Goal: Information Seeking & Learning: Learn about a topic

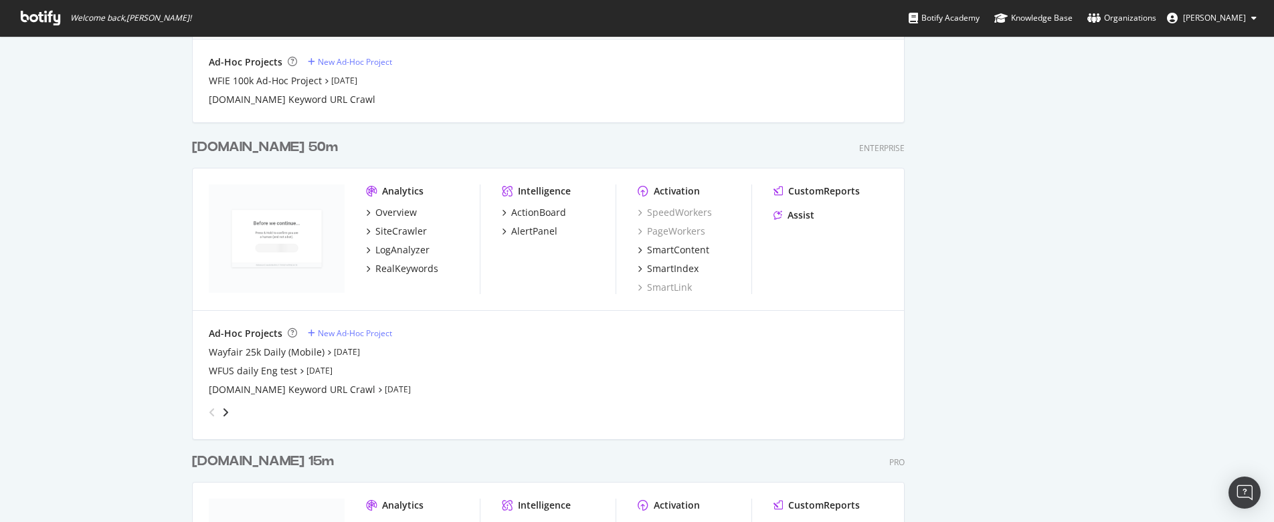
scroll to position [1749, 0]
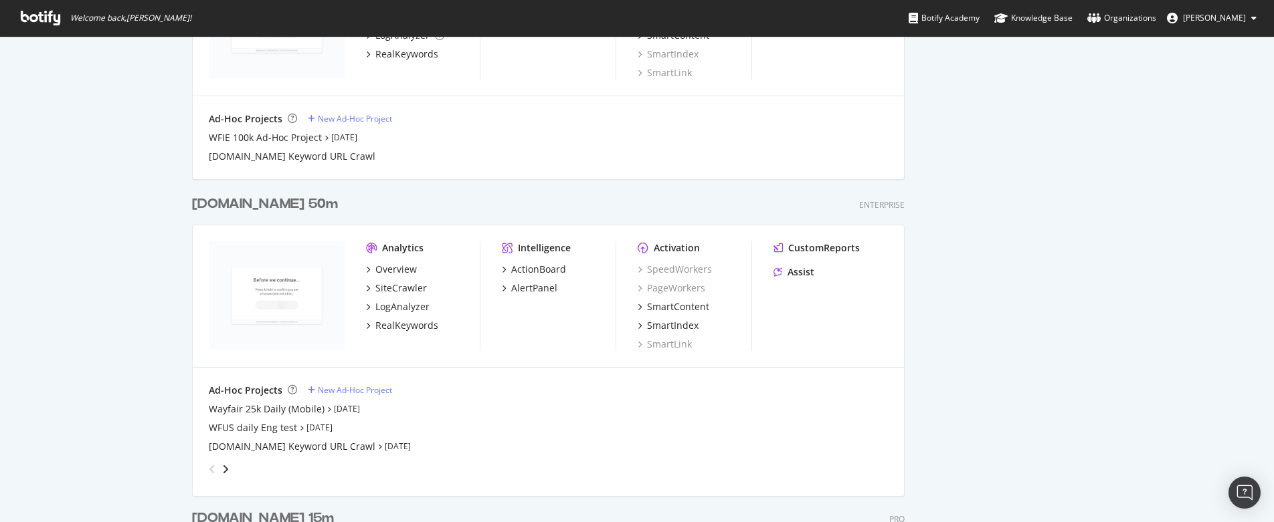
click at [250, 208] on div "[DOMAIN_NAME] 50m" at bounding box center [265, 204] width 146 height 19
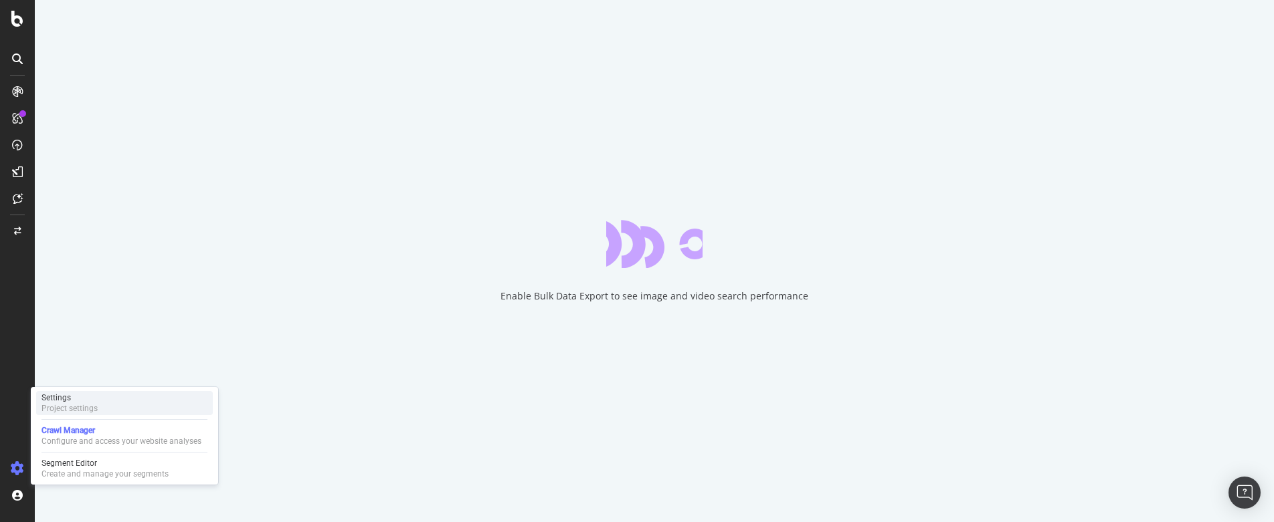
click at [86, 405] on div "Project settings" at bounding box center [69, 408] width 56 height 11
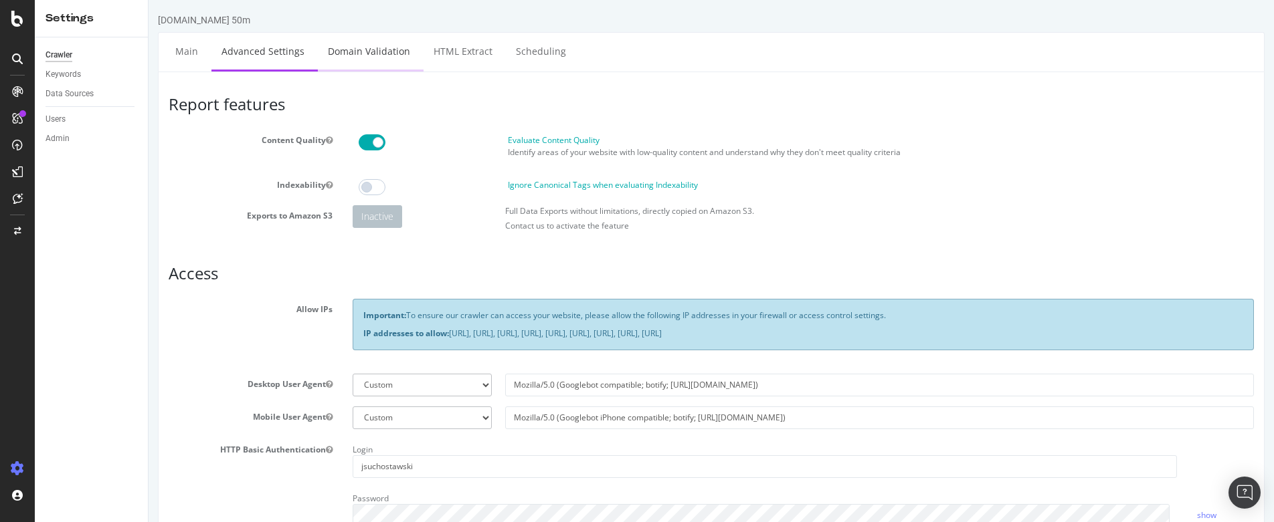
click at [365, 58] on link "Domain Validation" at bounding box center [369, 51] width 102 height 37
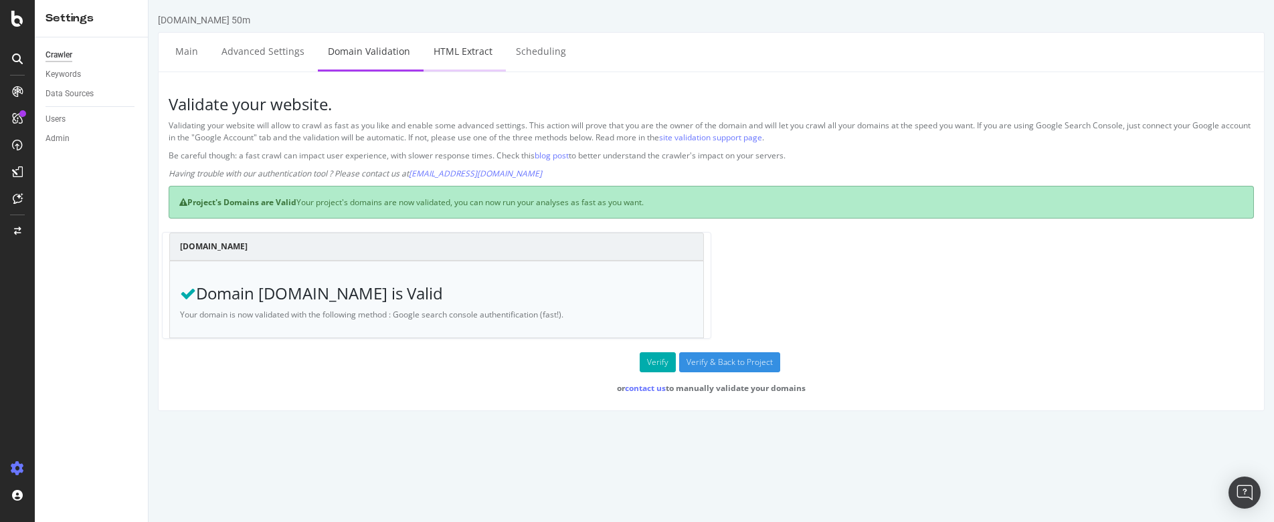
click at [467, 56] on link "HTML Extract" at bounding box center [462, 51] width 79 height 37
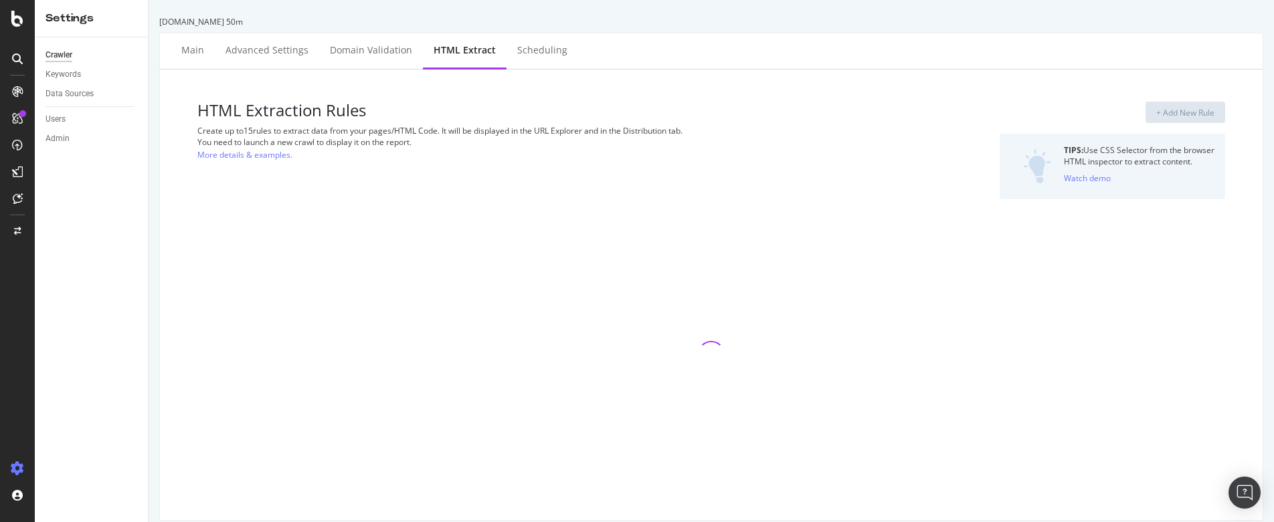
select select "count"
select select "html.length"
select select "list"
select select "count"
select select "html.length"
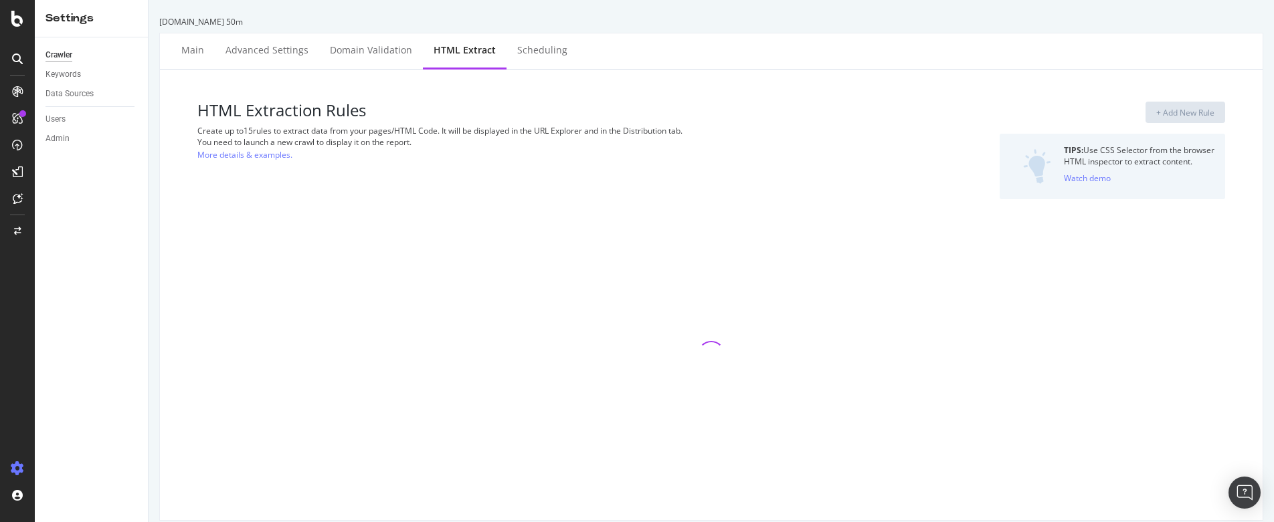
select select "exist"
select select "i"
select select "count"
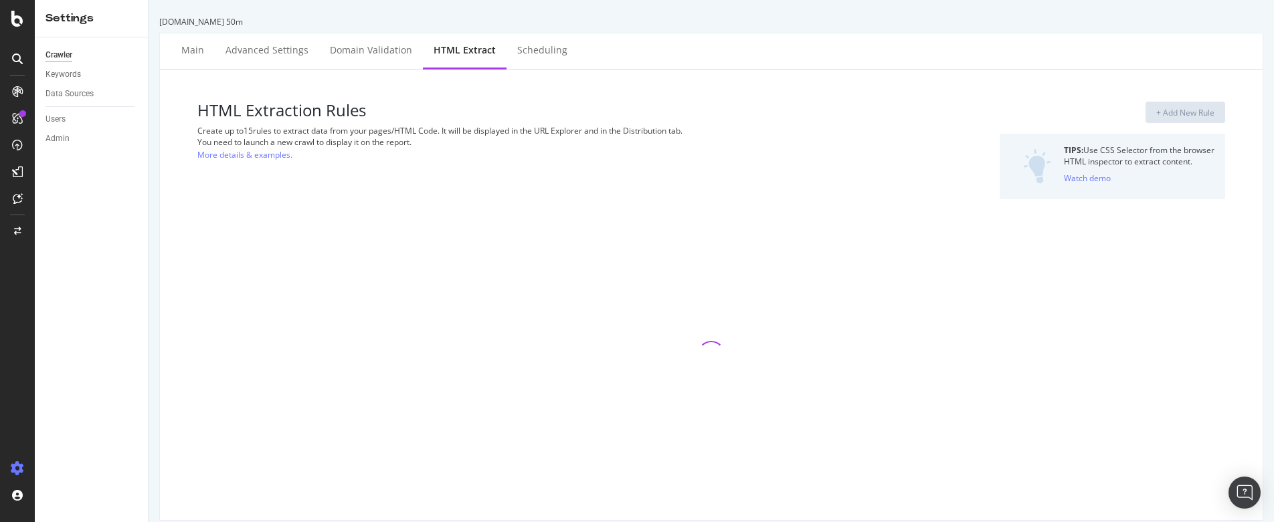
select select "exist"
select select "list"
select select "count"
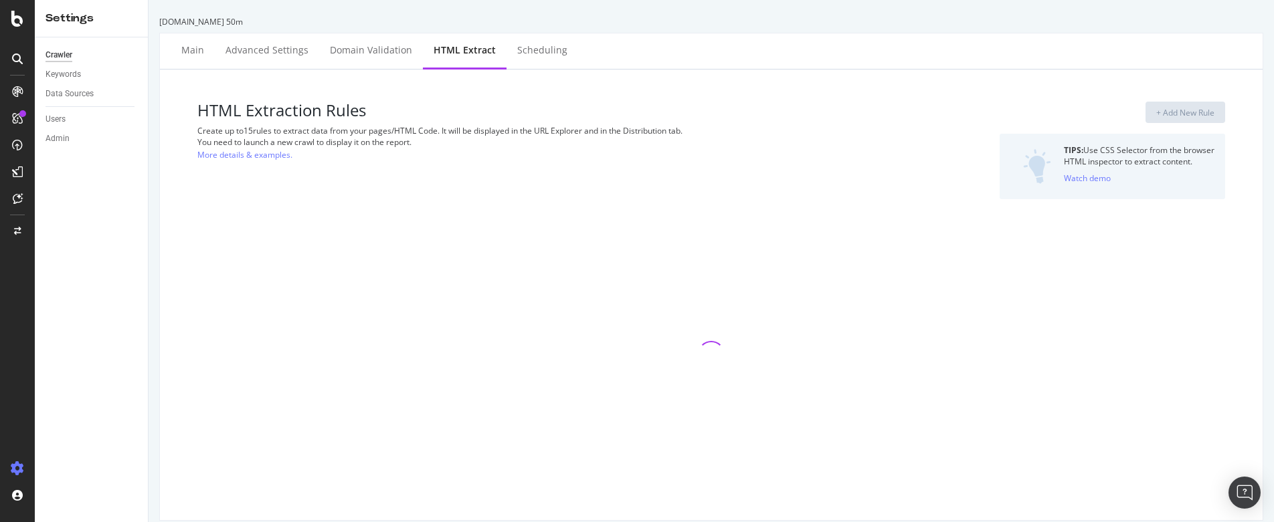
select select "list"
select select "i"
select select "count"
select select "list"
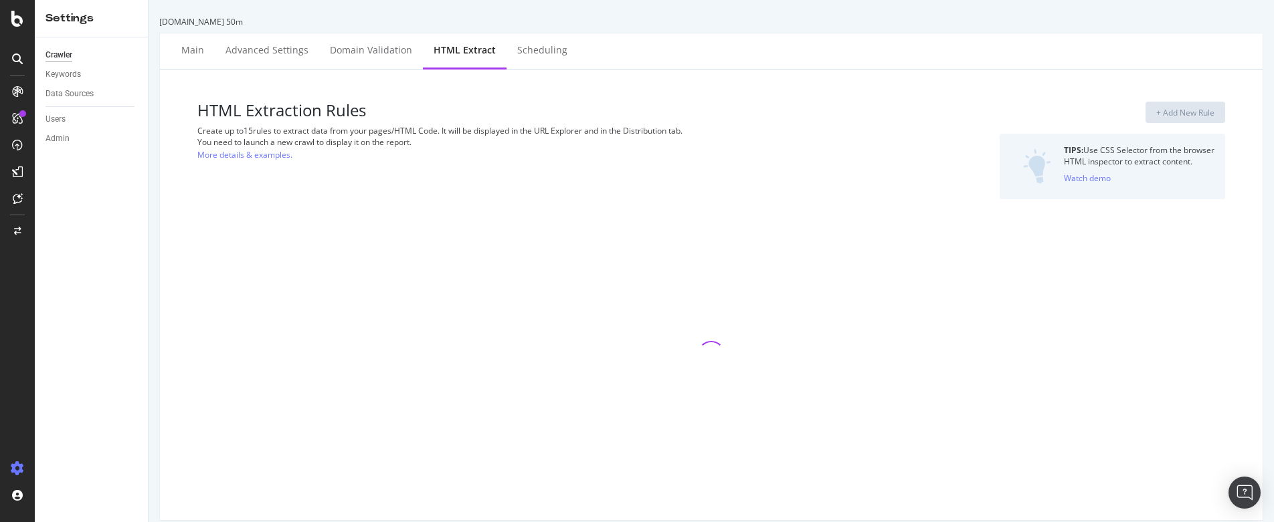
select select "list"
select select "exist"
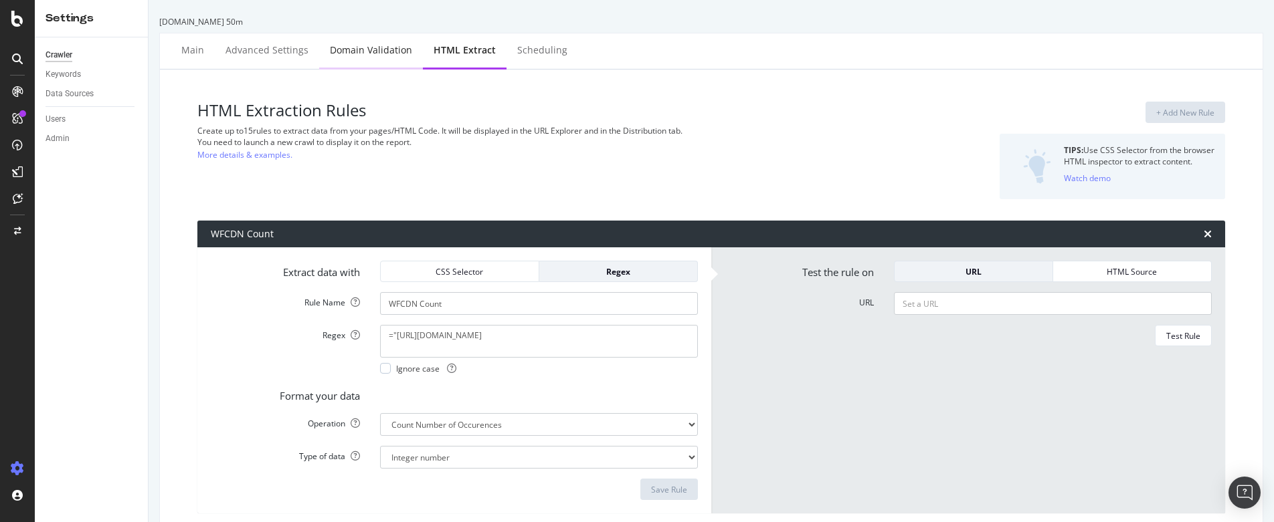
click at [353, 51] on div "Domain Validation" at bounding box center [371, 49] width 82 height 13
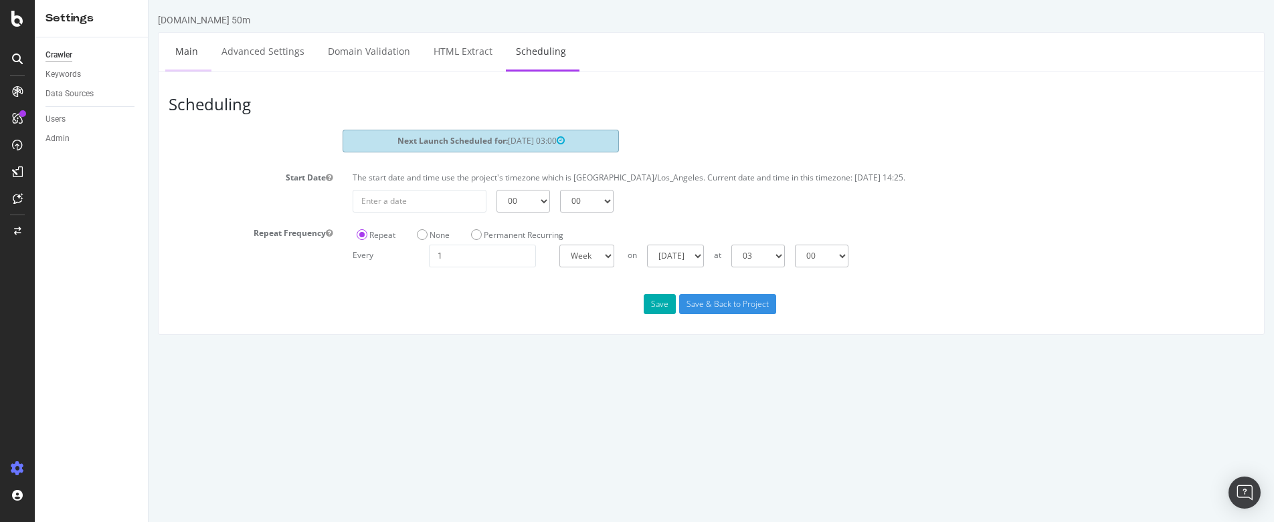
click at [179, 47] on link "Main" at bounding box center [186, 51] width 43 height 37
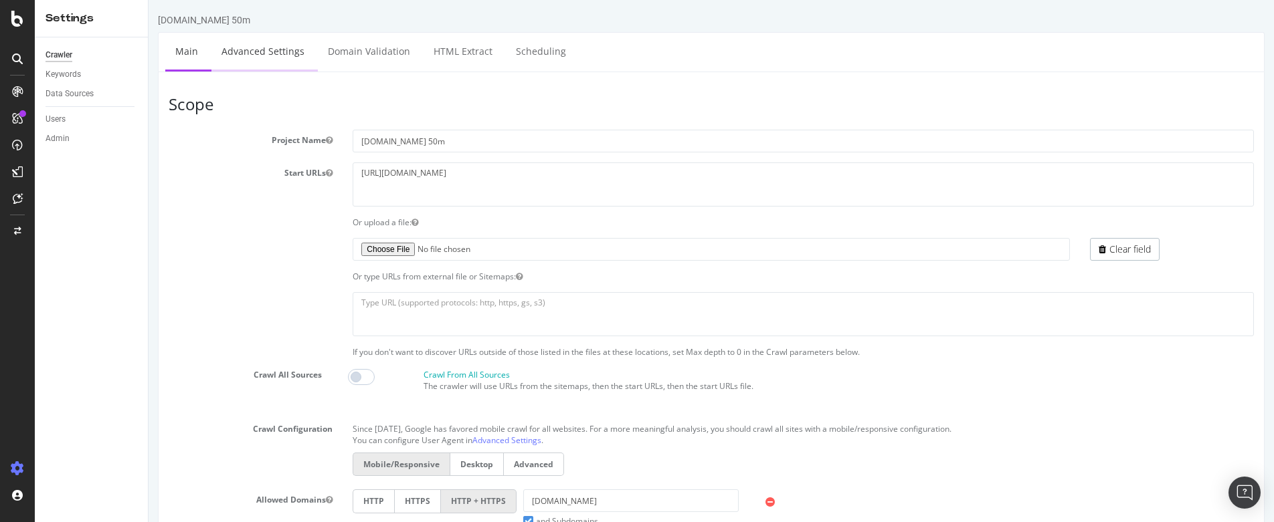
click at [265, 56] on link "Advanced Settings" at bounding box center [262, 51] width 103 height 37
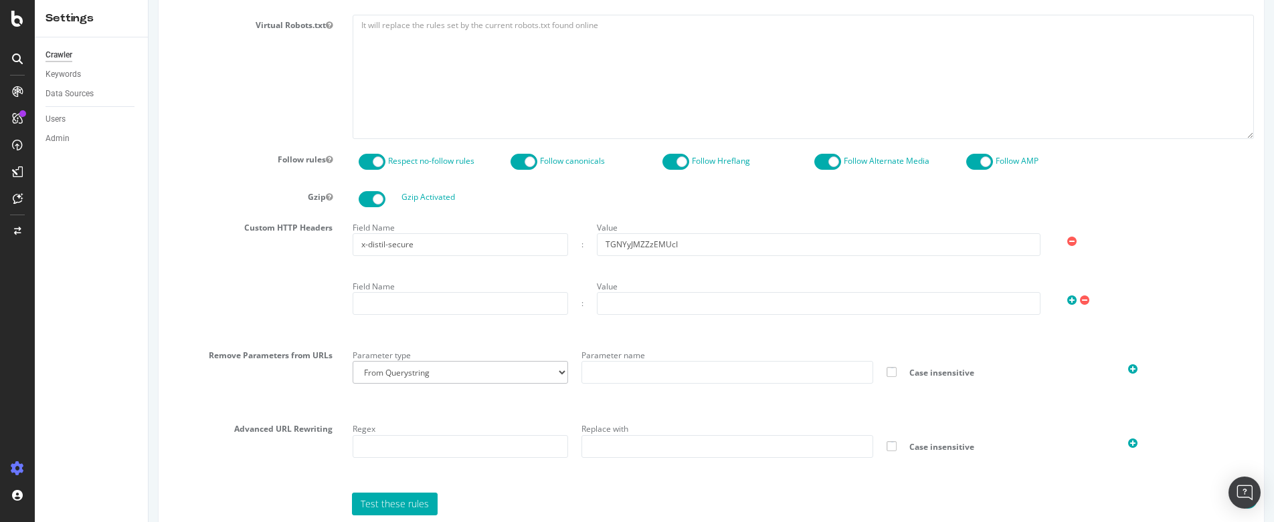
scroll to position [652, 0]
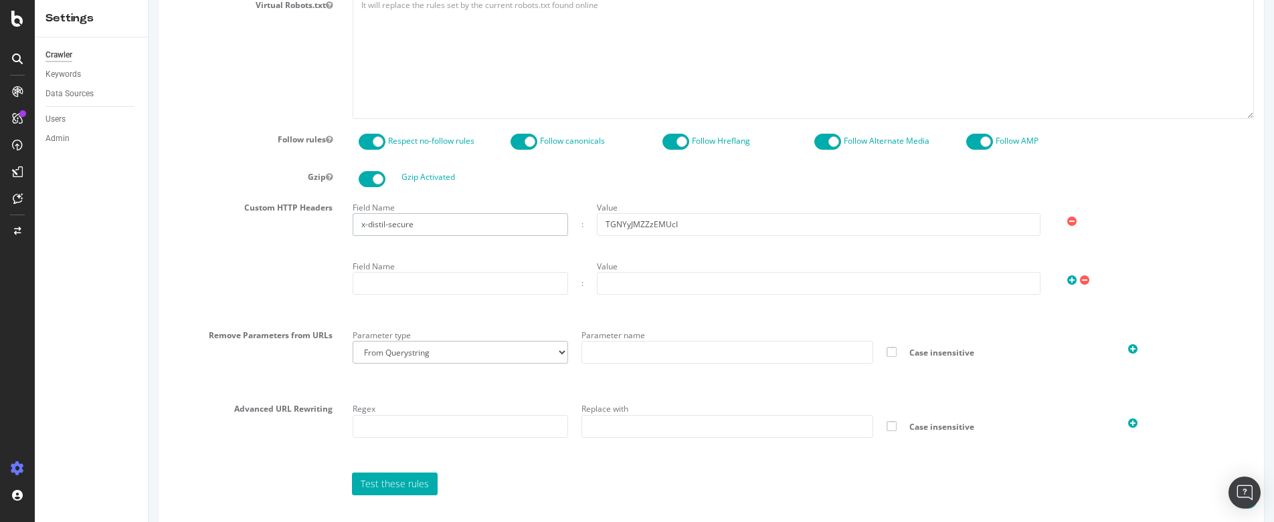
drag, startPoint x: 435, startPoint y: 225, endPoint x: 354, endPoint y: 222, distance: 81.0
click at [354, 222] on input "x-distil-secure" at bounding box center [460, 224] width 215 height 23
drag, startPoint x: 688, startPoint y: 227, endPoint x: 586, endPoint y: 227, distance: 102.4
click at [590, 227] on div "Value TGNYyJMZZzEMUcI" at bounding box center [818, 216] width 457 height 39
click at [294, 91] on div "Virtual Robots.txt" at bounding box center [711, 57] width 1105 height 124
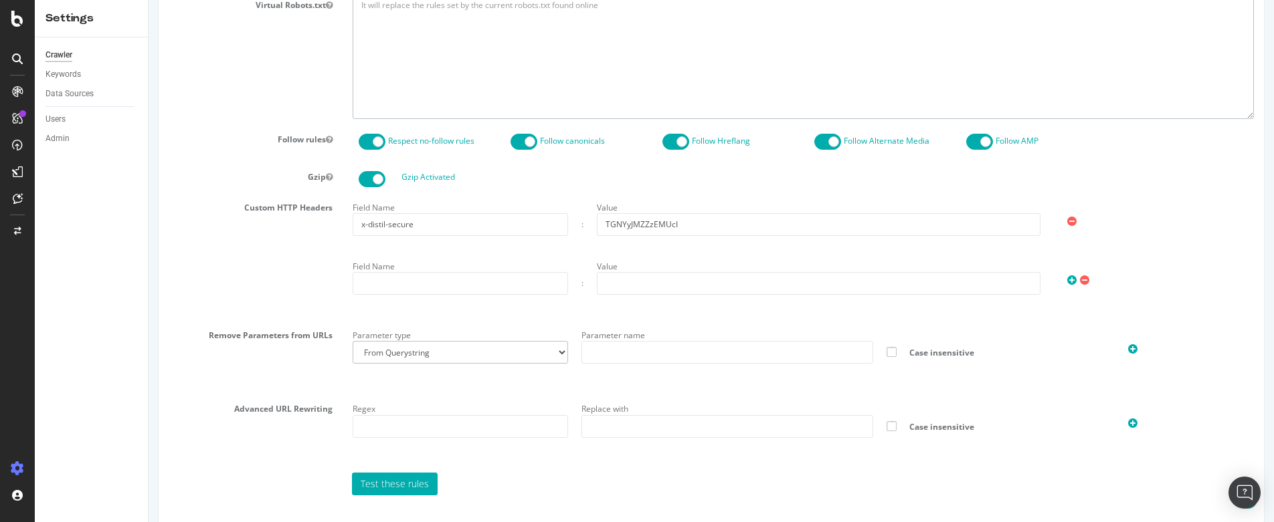
click at [232, 92] on div "Virtual Robots.txt" at bounding box center [711, 57] width 1105 height 124
click at [19, 13] on icon at bounding box center [17, 19] width 12 height 16
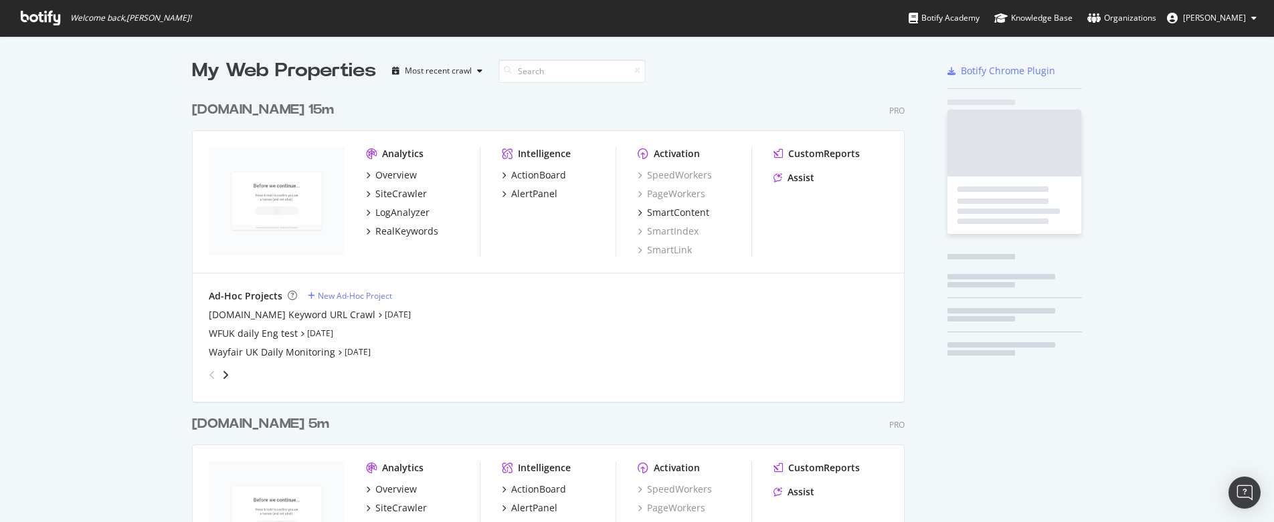
scroll to position [512, 1254]
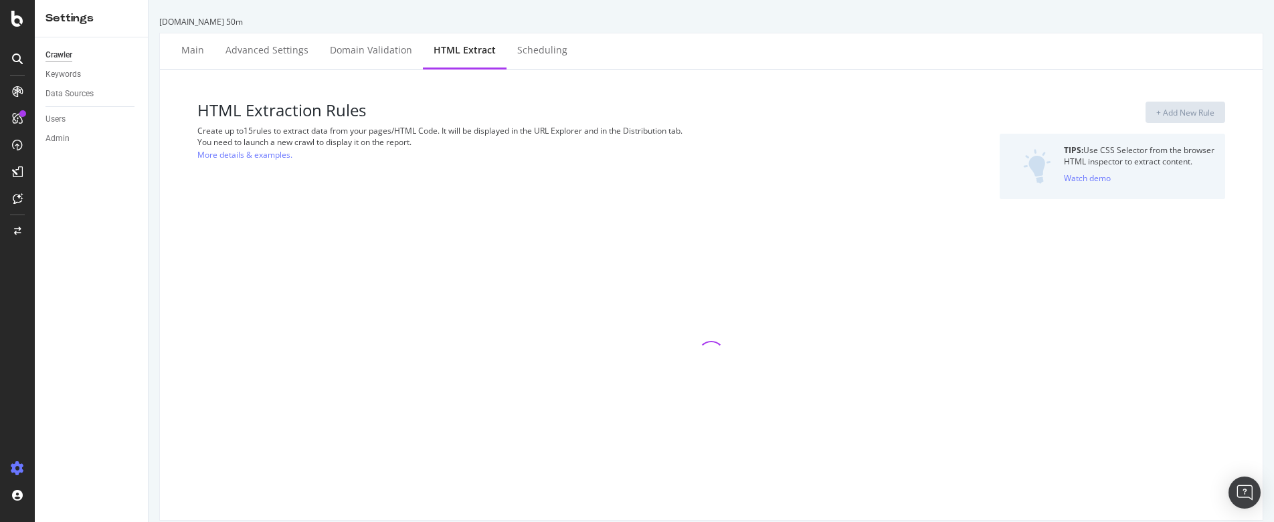
select select "count"
select select "html.length"
select select "list"
select select "count"
select select "html.length"
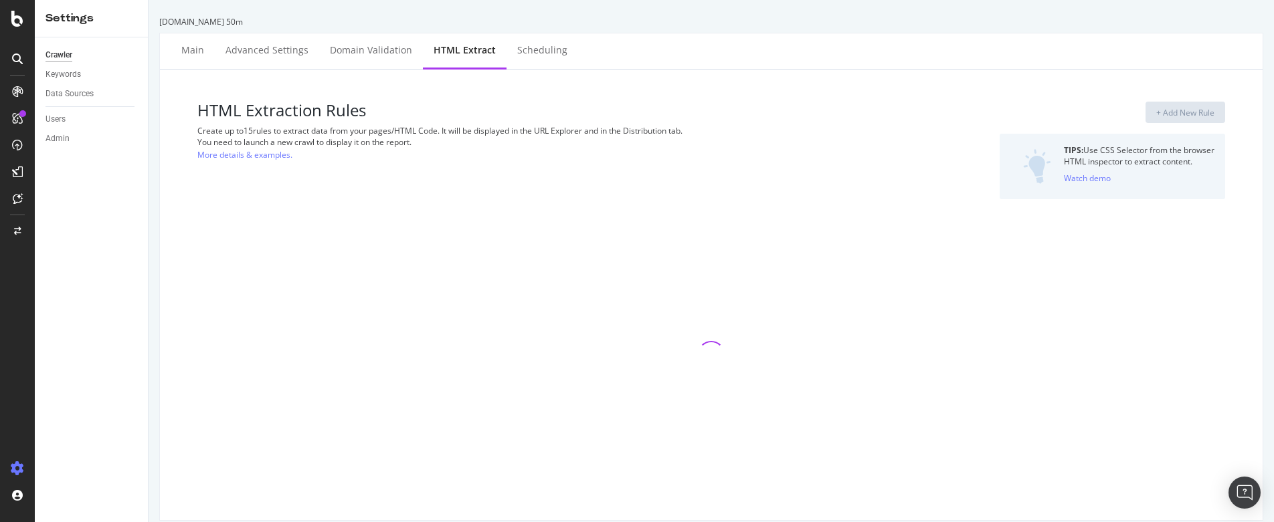
select select "exist"
select select "i"
select select "count"
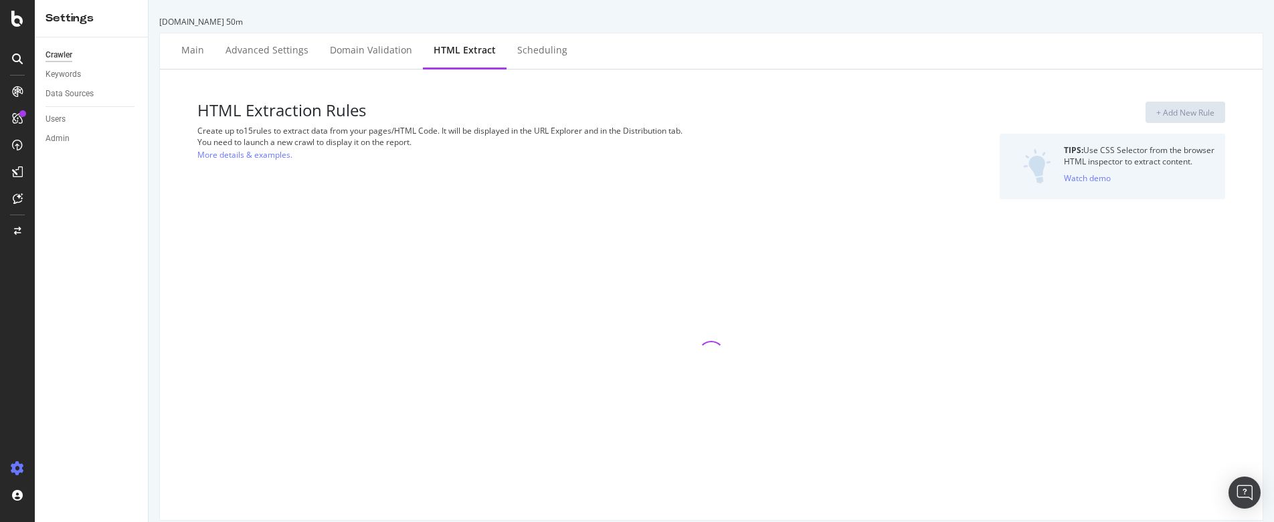
select select "exist"
select select "list"
select select "count"
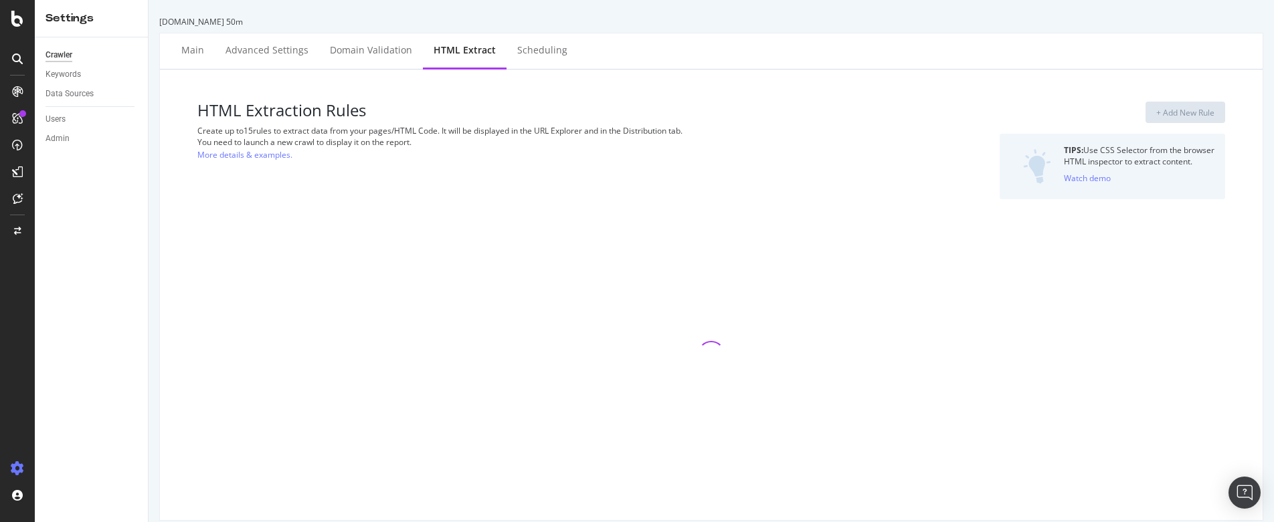
select select "list"
select select "i"
select select "count"
select select "list"
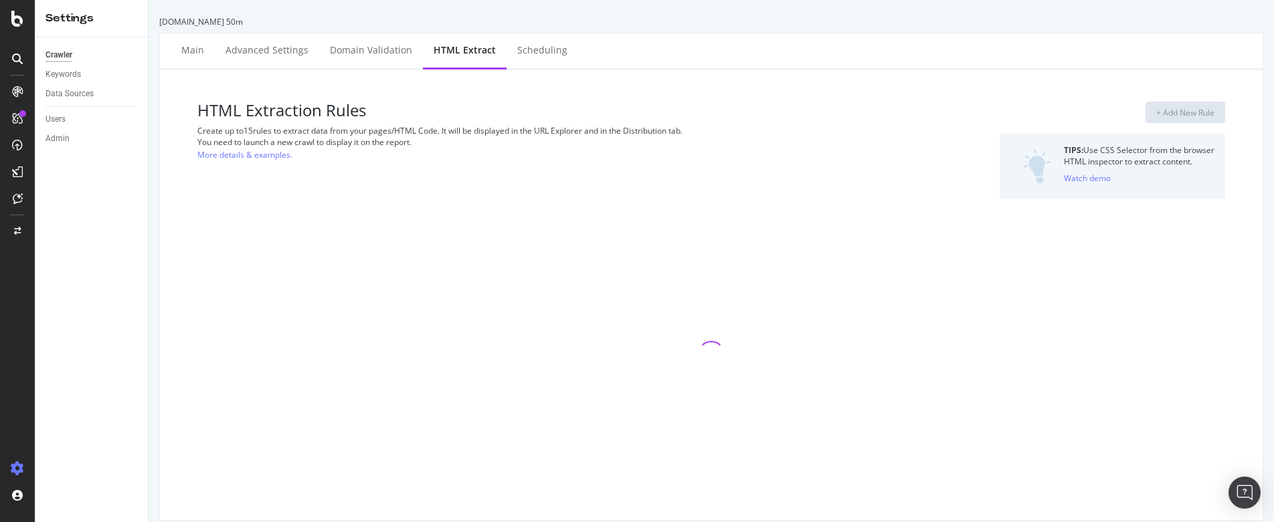
select select "list"
select select "exist"
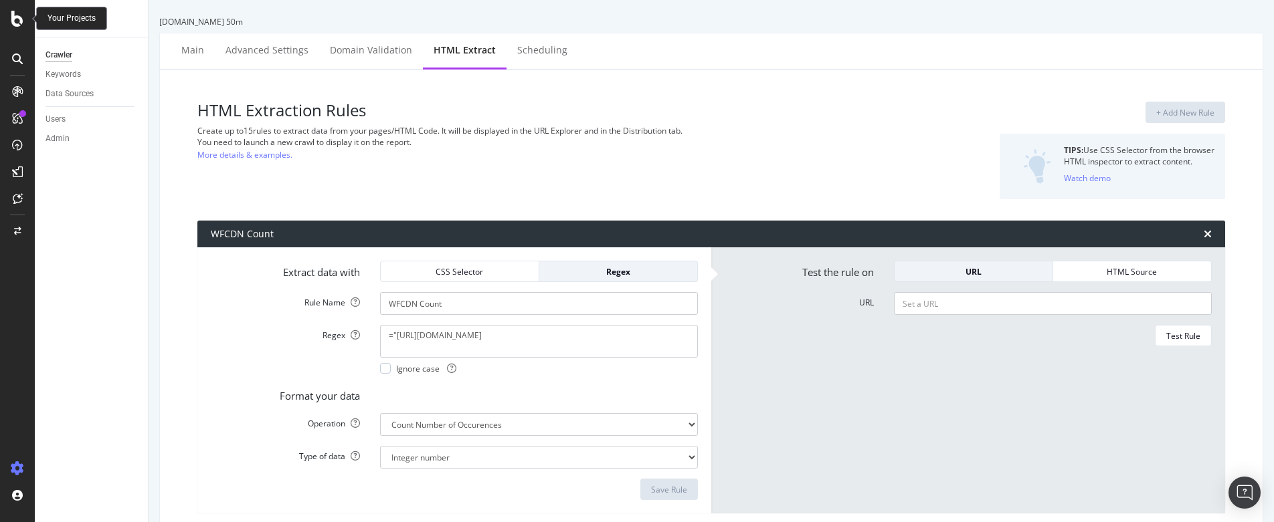
click at [14, 17] on icon at bounding box center [17, 19] width 12 height 16
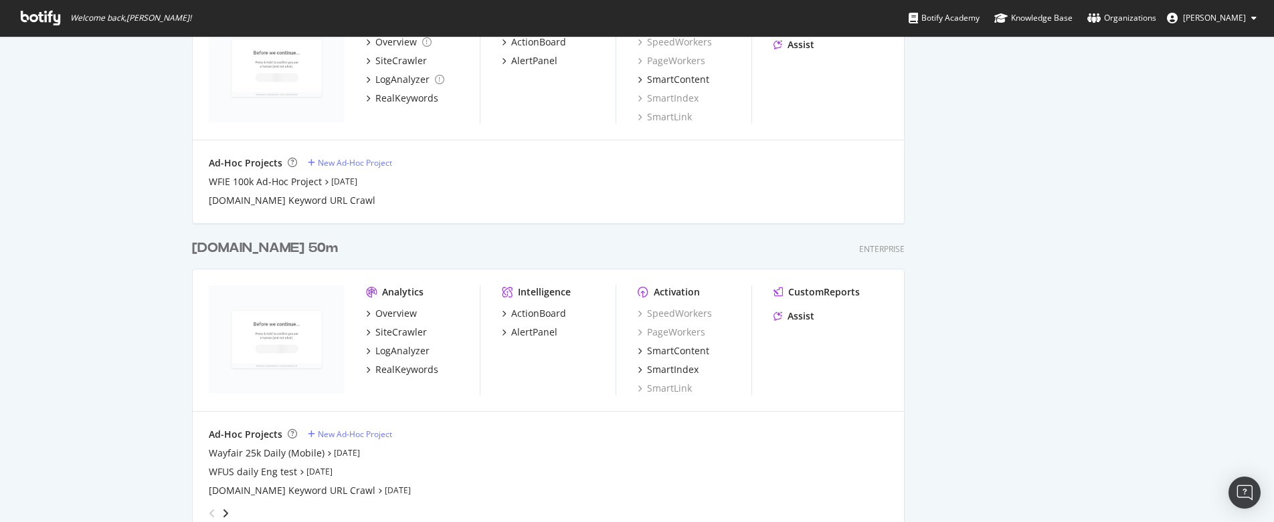
scroll to position [1711, 0]
click at [246, 239] on div "[DOMAIN_NAME] 50m" at bounding box center [265, 242] width 146 height 19
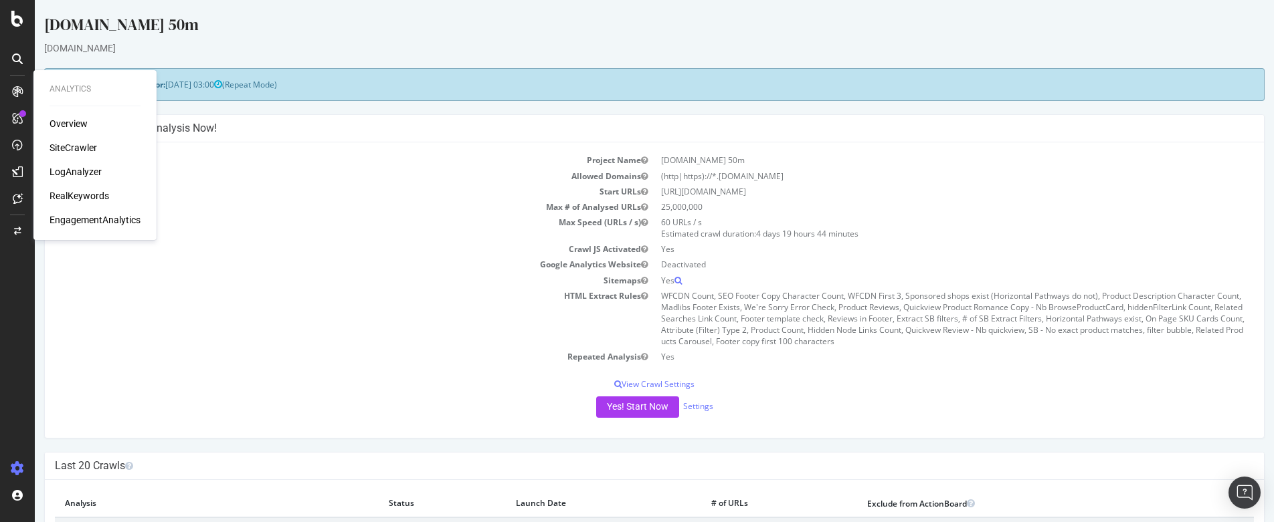
click at [72, 173] on div "LogAnalyzer" at bounding box center [76, 171] width 52 height 13
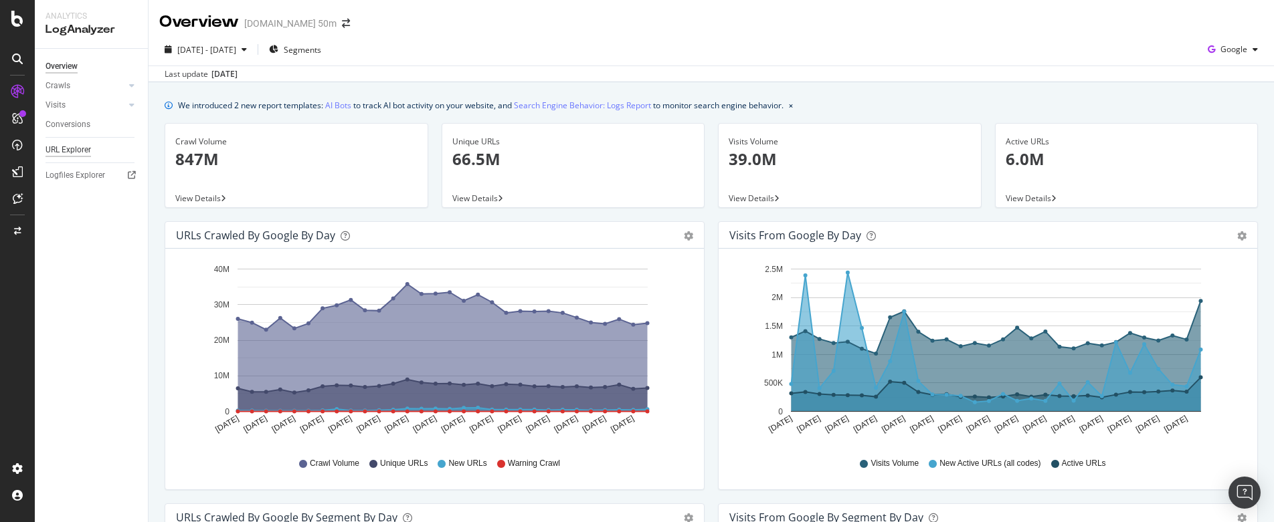
click at [74, 150] on div "URL Explorer" at bounding box center [67, 150] width 45 height 14
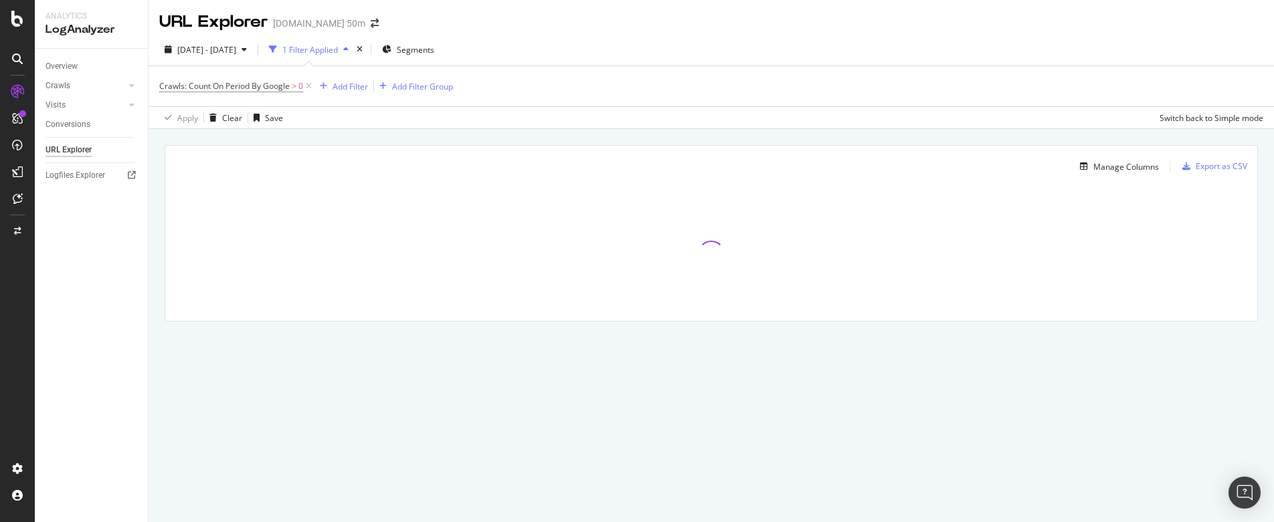
click at [208, 135] on div "Manage Columns Export as CSV Full URL Crawls: Count On Period By Google" at bounding box center [711, 248] width 1125 height 239
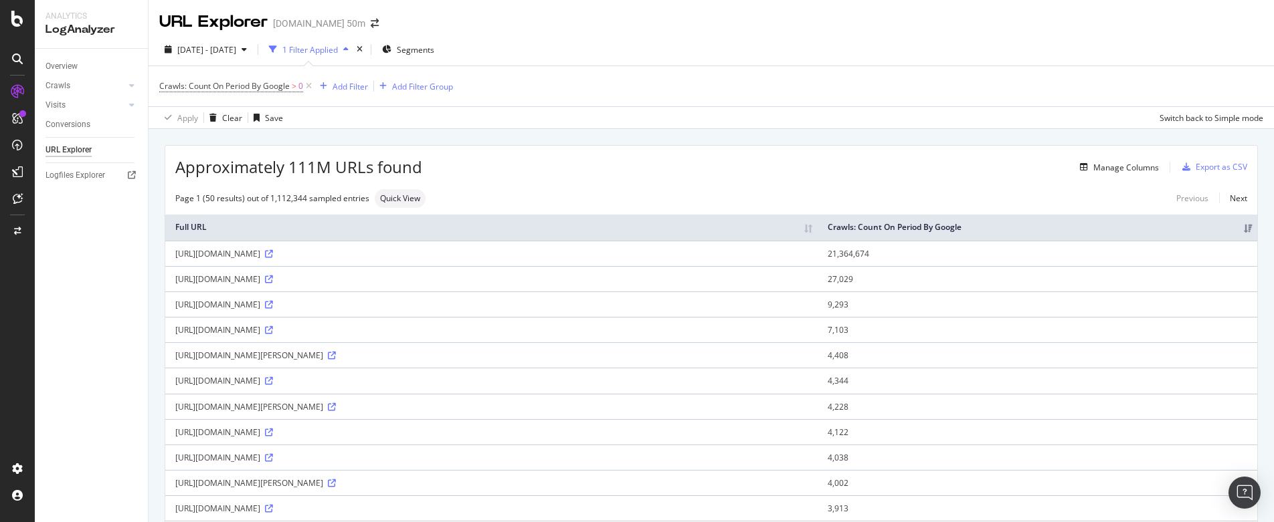
scroll to position [9, 0]
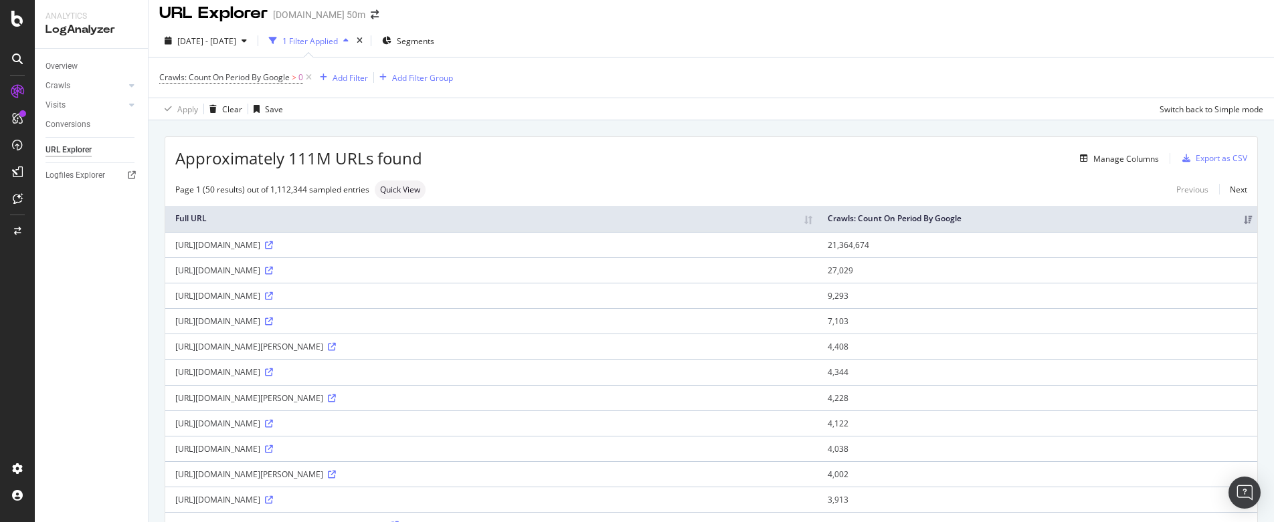
click at [679, 327] on div "[URL][DOMAIN_NAME]" at bounding box center [491, 321] width 632 height 11
click at [1111, 159] on div "Manage Columns" at bounding box center [1126, 158] width 66 height 11
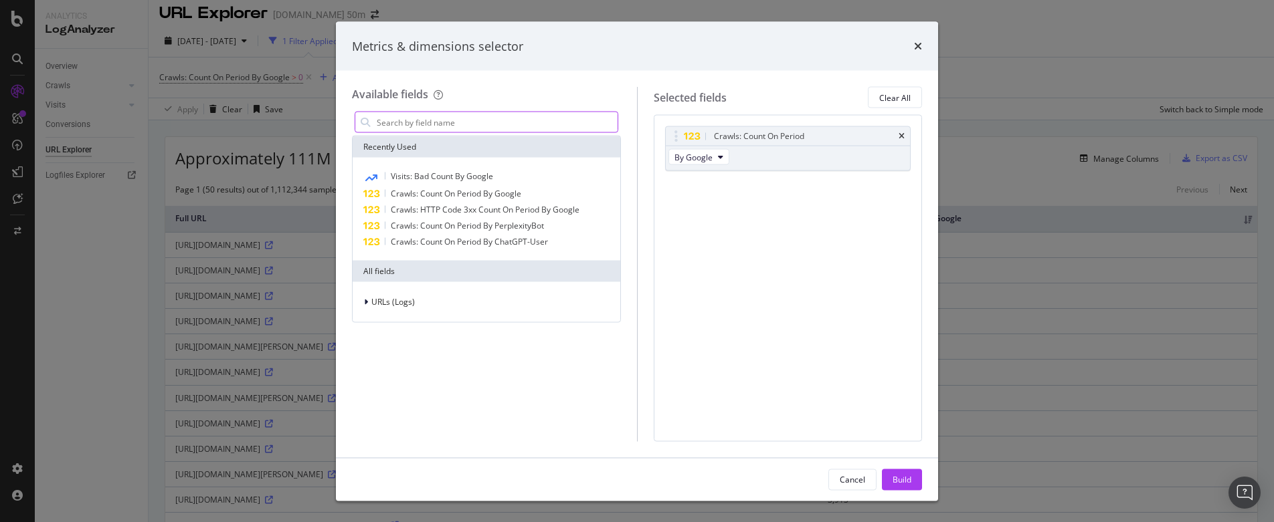
click at [488, 126] on input "modal" at bounding box center [496, 122] width 242 height 20
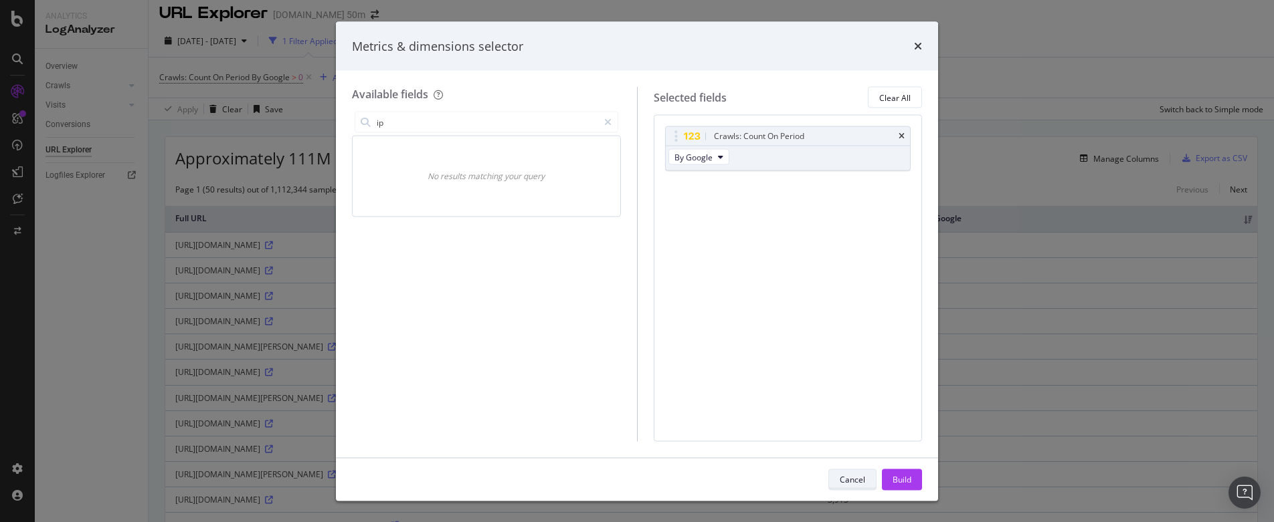
type input "ip"
click at [852, 485] on div "Cancel" at bounding box center [852, 479] width 25 height 19
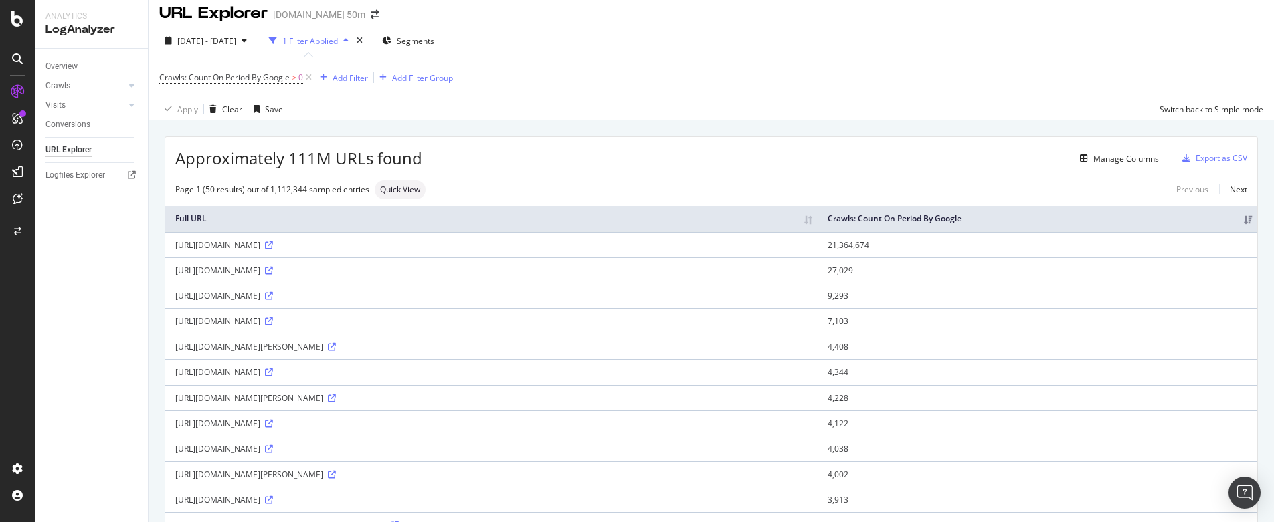
click at [654, 31] on div "[DATE] - [DATE] 1 Filter Applied Segments" at bounding box center [711, 43] width 1125 height 27
